Goal: Book appointment/travel/reservation

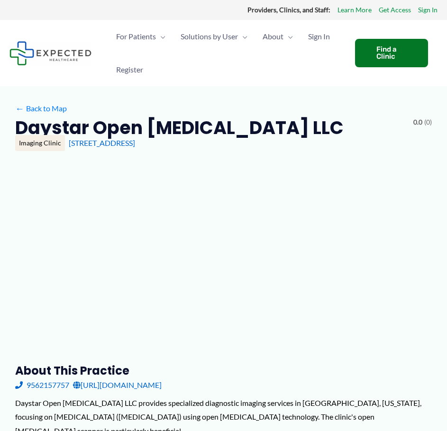
type input "**********"
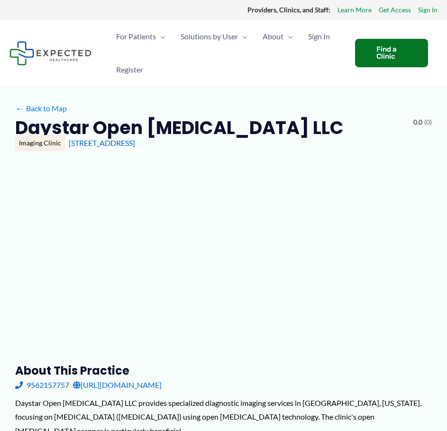
type input "**********"
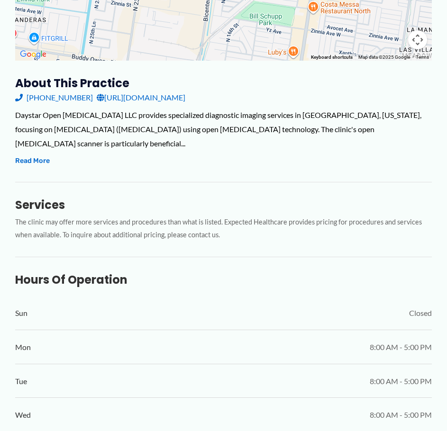
scroll to position [278, 0]
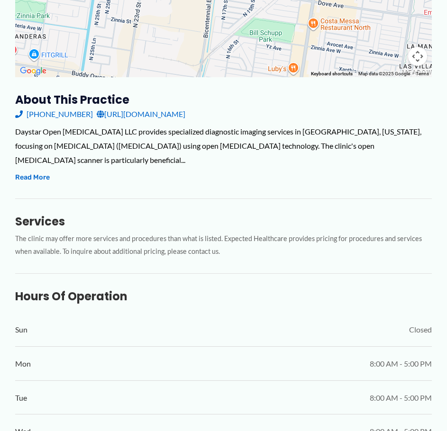
click at [269, 198] on div "Services The clinic may offer more services and procedures than what is listed.…" at bounding box center [223, 228] width 416 height 60
